Goal: Go to known website: Access a specific website the user already knows

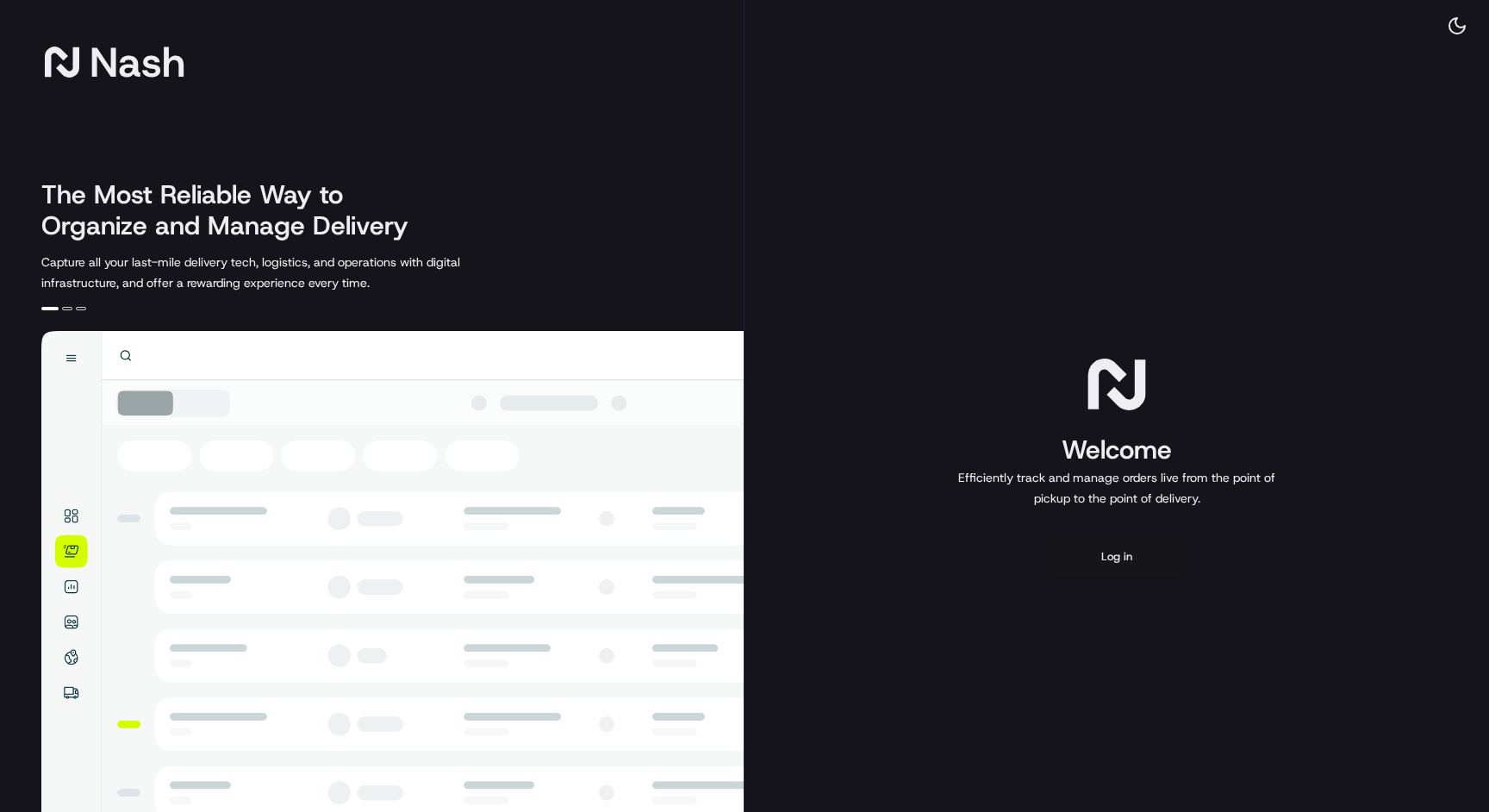
click at [1116, 551] on button "Log in" at bounding box center [1117, 557] width 138 height 41
